Goal: Task Accomplishment & Management: Manage account settings

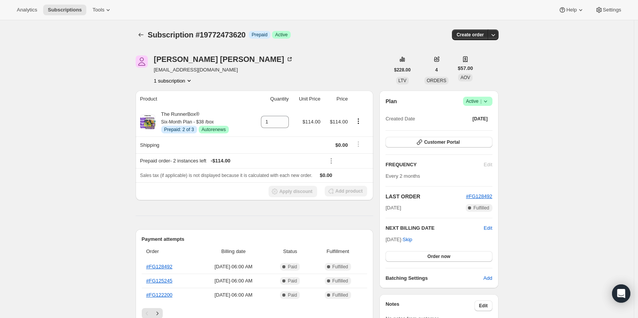
click at [485, 101] on icon at bounding box center [486, 101] width 8 height 8
click at [476, 134] on button "Cancel subscription" at bounding box center [480, 129] width 48 height 12
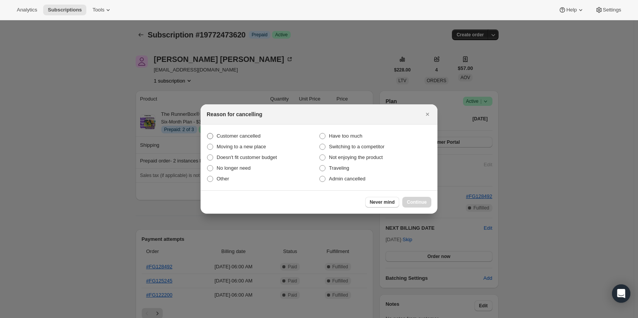
click at [239, 138] on span "Customer cancelled" at bounding box center [239, 136] width 44 height 6
click at [207, 133] on input "Customer cancelled" at bounding box center [207, 133] width 0 height 0
radio input "true"
click at [415, 207] on button "Continue" at bounding box center [416, 202] width 29 height 11
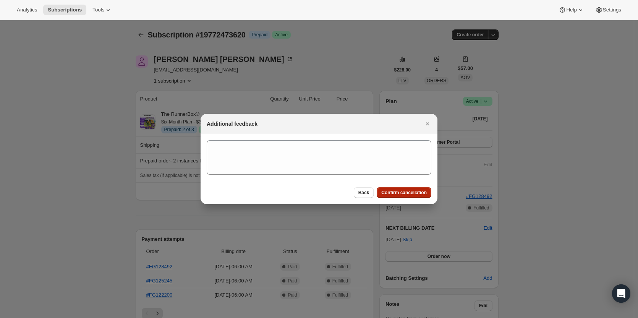
click at [407, 192] on span "Confirm cancellation" at bounding box center [403, 192] width 45 height 6
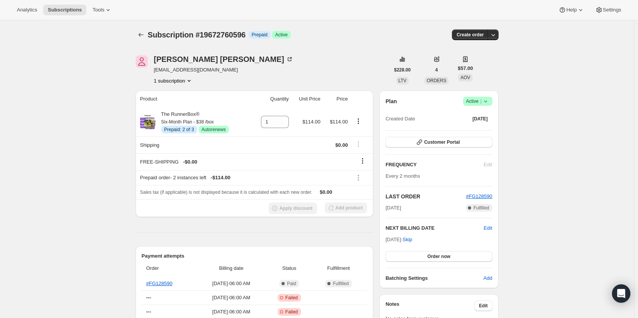
click at [487, 103] on icon at bounding box center [486, 101] width 8 height 8
click at [471, 131] on span "Cancel subscription" at bounding box center [479, 129] width 43 height 6
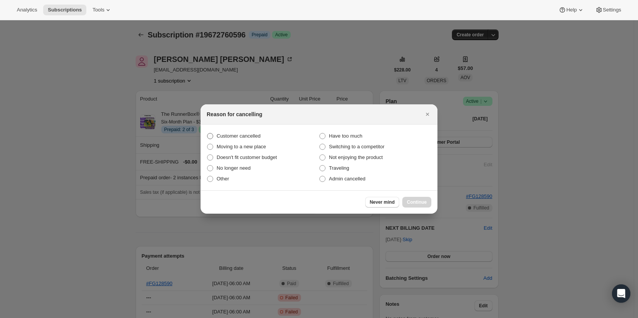
click at [231, 133] on span "Customer cancelled" at bounding box center [239, 136] width 44 height 6
click at [207, 133] on input "Customer cancelled" at bounding box center [207, 133] width 0 height 0
radio input "true"
click at [425, 197] on button "Continue" at bounding box center [416, 202] width 29 height 11
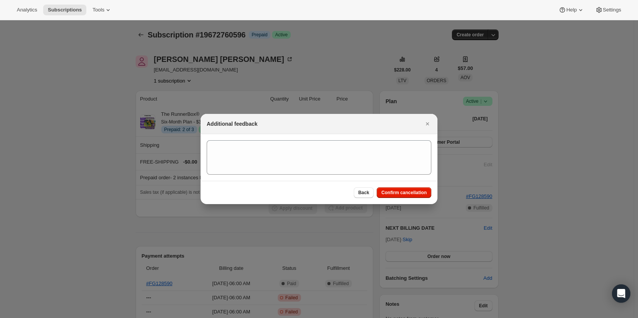
click at [401, 184] on div "Back Confirm cancellation" at bounding box center [318, 192] width 237 height 23
click at [402, 189] on button "Confirm cancellation" at bounding box center [404, 192] width 55 height 11
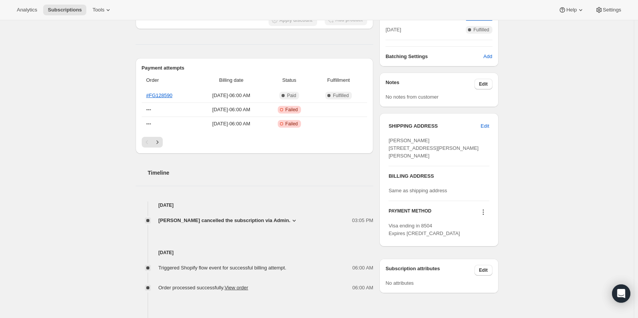
scroll to position [224, 0]
click at [161, 142] on icon "Next" at bounding box center [158, 141] width 8 height 8
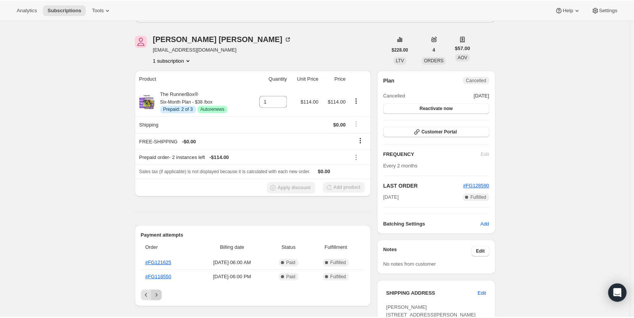
scroll to position [0, 0]
